Goal: Transaction & Acquisition: Obtain resource

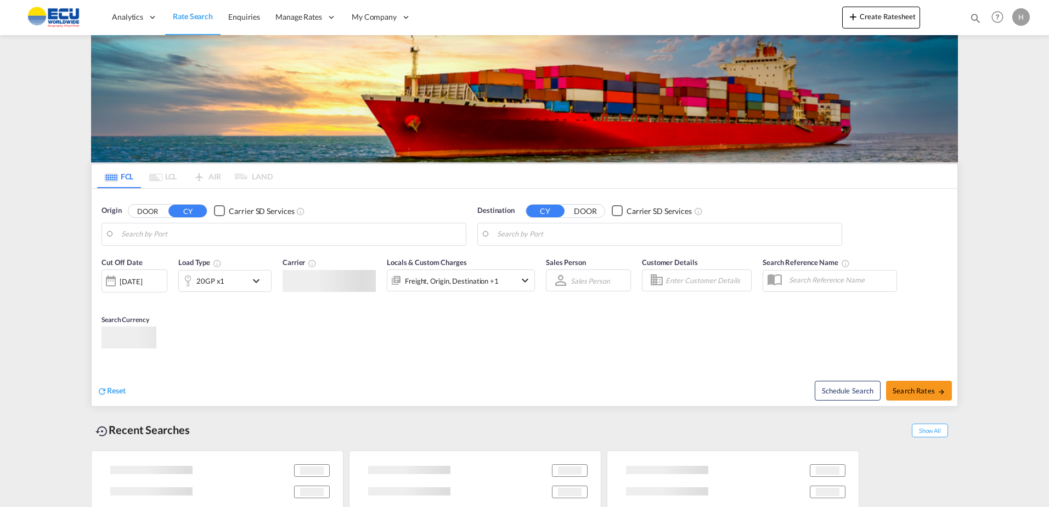
type input "Fos-[GEOGRAPHIC_DATA], [GEOGRAPHIC_DATA]"
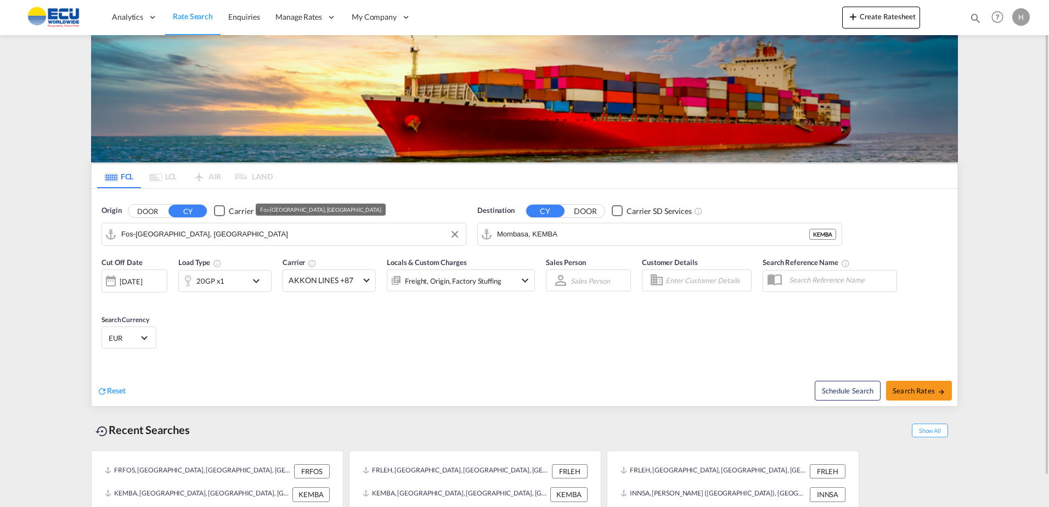
click at [221, 234] on input "Fos-[GEOGRAPHIC_DATA], [GEOGRAPHIC_DATA]" at bounding box center [290, 234] width 339 height 16
click at [651, 248] on div "Destination CY DOOR Carrier SD Services [GEOGRAPHIC_DATA], KEMBA KEMBA" at bounding box center [660, 226] width 376 height 52
click at [614, 237] on input "Mombasa, KEMBA" at bounding box center [666, 234] width 339 height 16
click at [544, 260] on div "Cai Mep Viet Nam VNTOT" at bounding box center [582, 264] width 208 height 33
type input "Cai Mep, VNTOT"
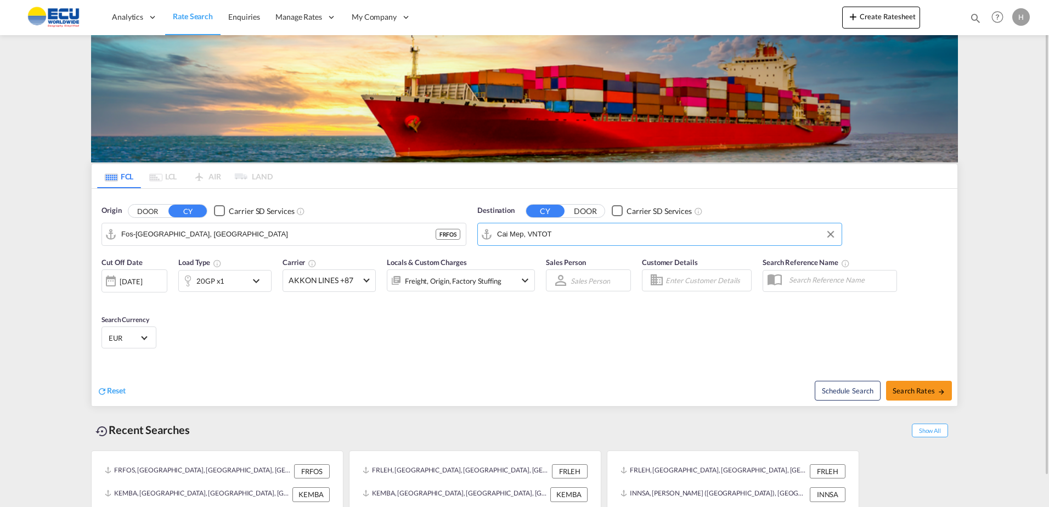
click at [196, 284] on div at bounding box center [188, 281] width 18 height 22
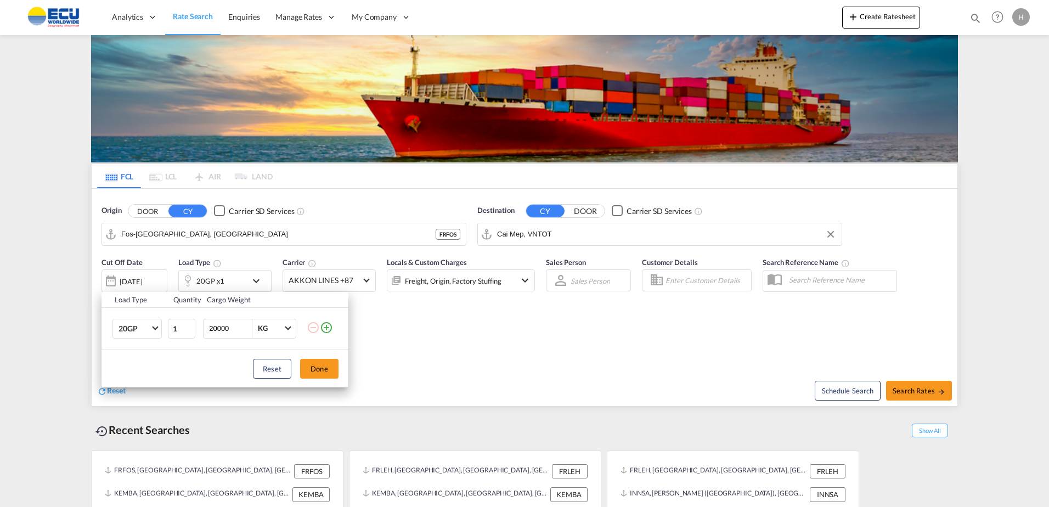
click at [320, 278] on div "Load Type Quantity Cargo Weight 20GP 20GP 40GP 40HC 45HC 20RE 40RE 40HR 20OT 40…" at bounding box center [524, 253] width 1049 height 507
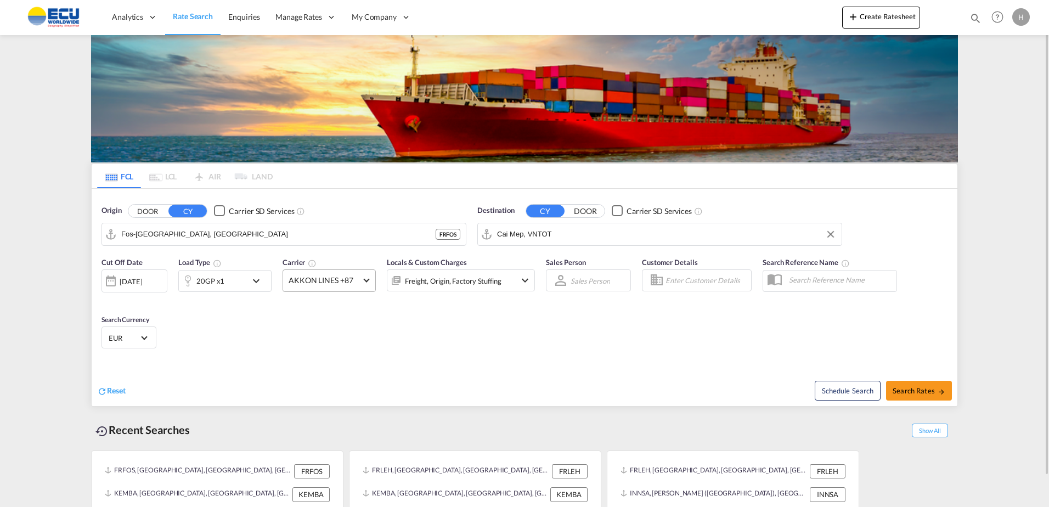
click at [330, 280] on span "AKKON LINES +87" at bounding box center [323, 280] width 71 height 11
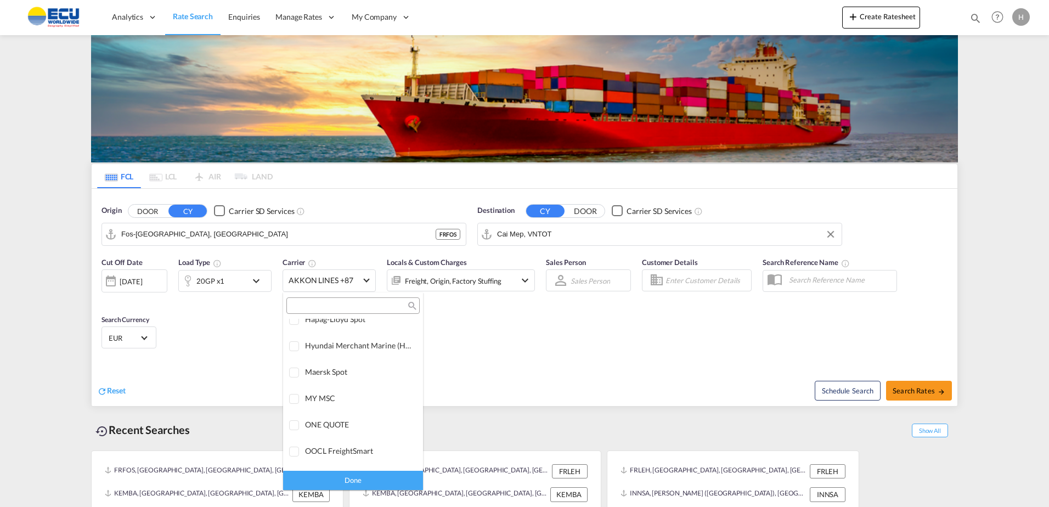
scroll to position [1, 0]
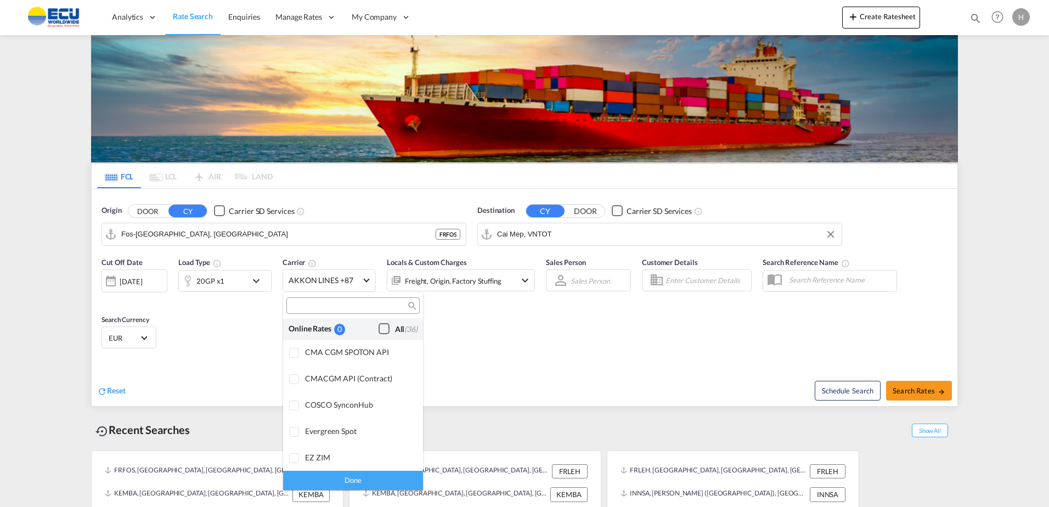
click at [378, 330] on div "Checkbox No Ink" at bounding box center [383, 328] width 11 height 11
click at [389, 474] on div "Done" at bounding box center [353, 480] width 140 height 19
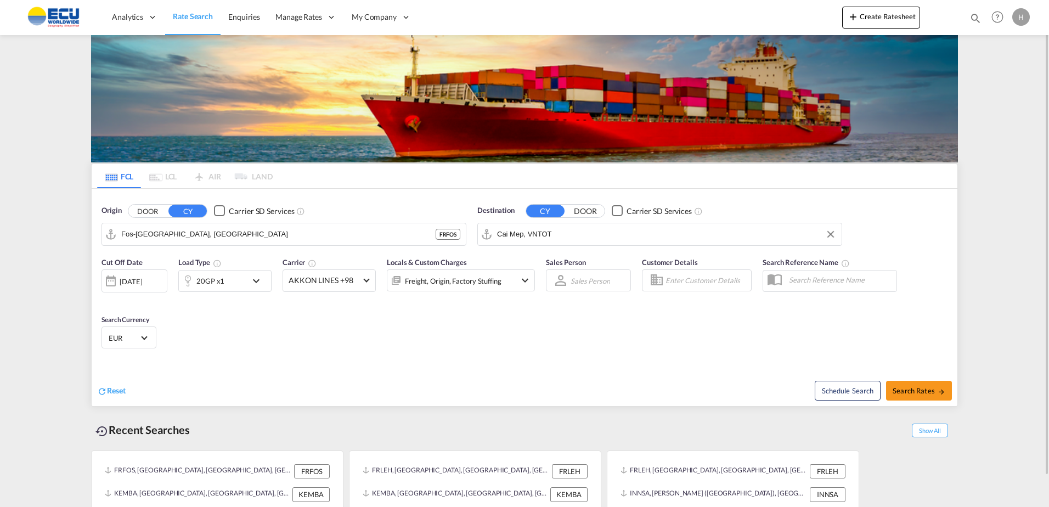
click at [482, 286] on div "Freight, Origin, Factory Stuffing" at bounding box center [453, 280] width 97 height 15
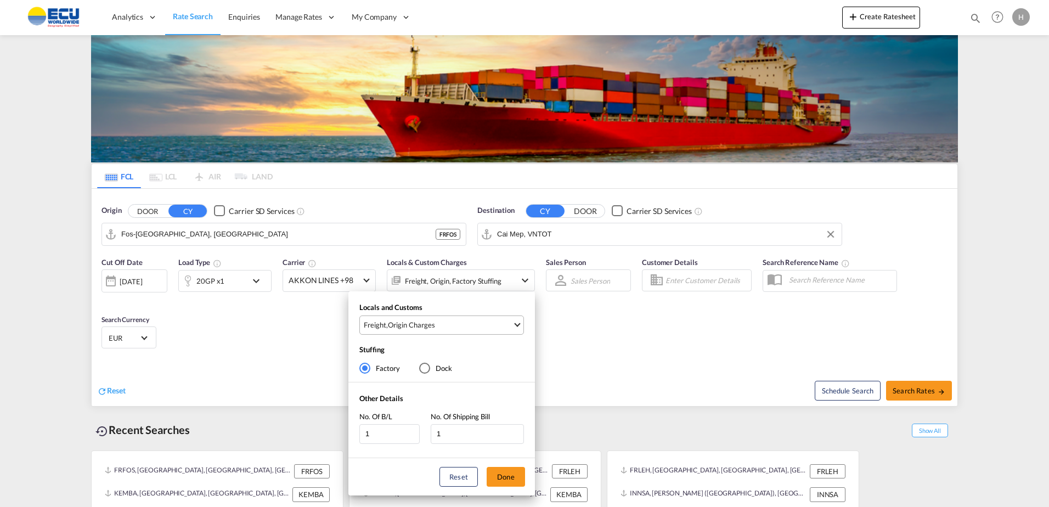
drag, startPoint x: 489, startPoint y: 322, endPoint x: 489, endPoint y: 339, distance: 16.5
click at [489, 323] on span "Freight , Origin Charges" at bounding box center [438, 325] width 149 height 10
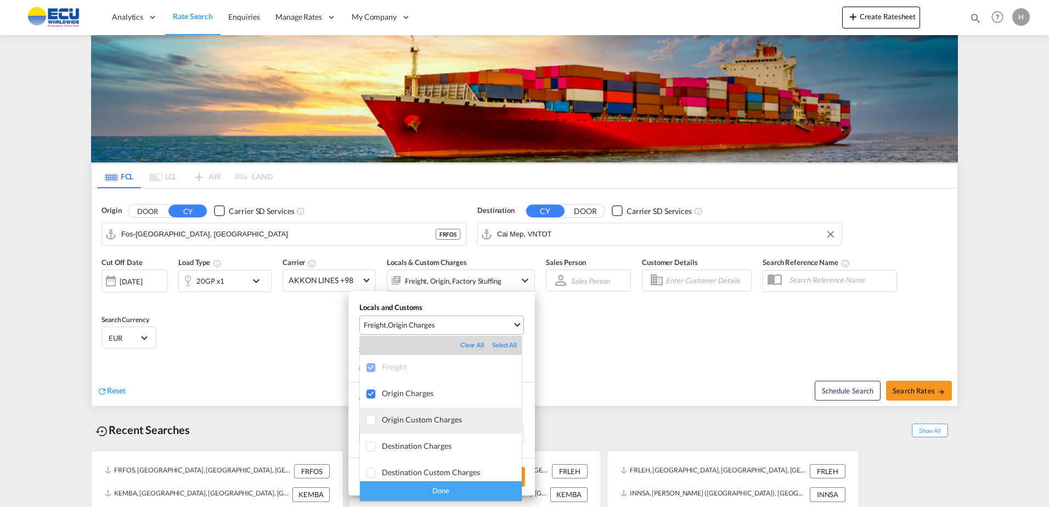
scroll to position [58, 0]
click at [486, 493] on div "Done" at bounding box center [441, 490] width 162 height 19
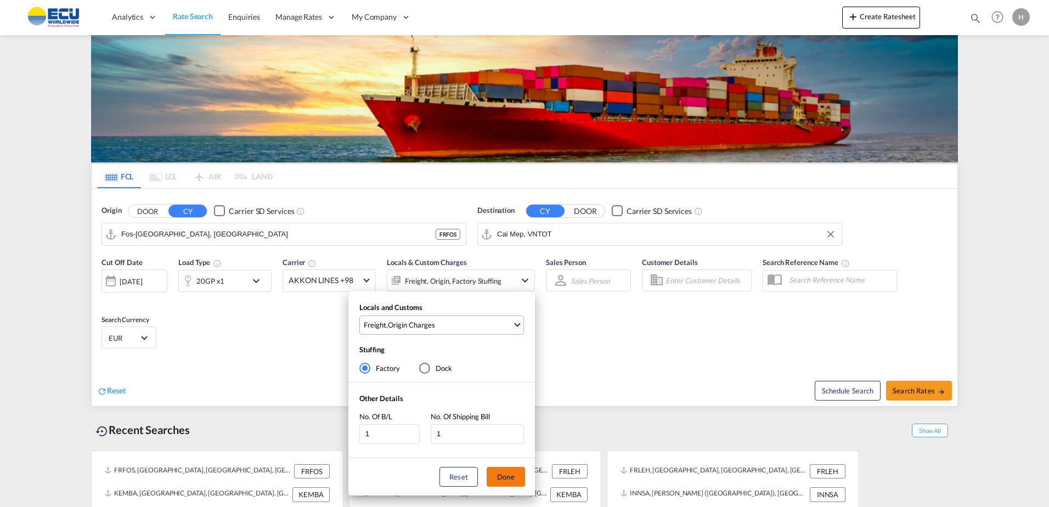
click at [506, 479] on button "Done" at bounding box center [505, 477] width 38 height 20
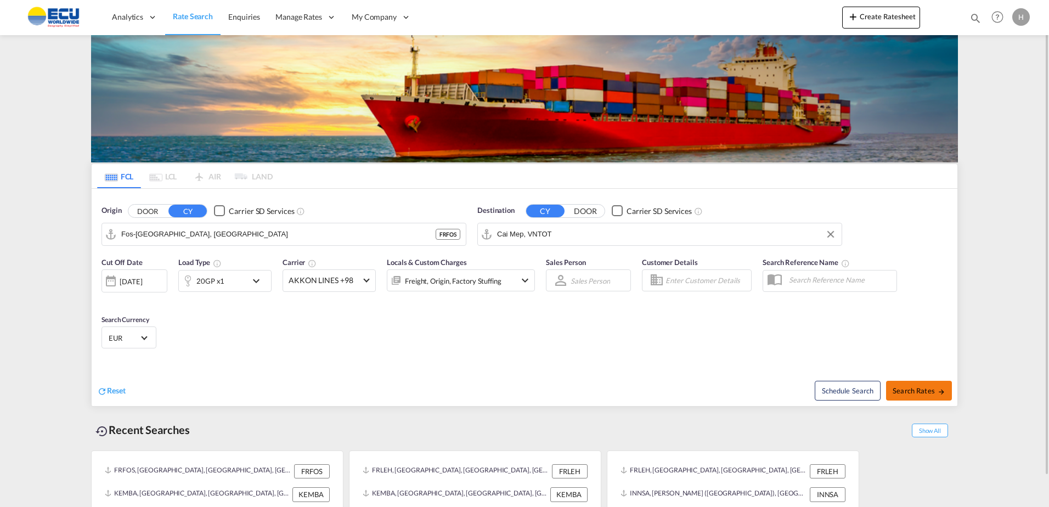
click at [936, 390] on span "Search Rates" at bounding box center [918, 390] width 53 height 9
type input "FRFOS to VNTOT / [DATE]"
